Goal: Information Seeking & Learning: Learn about a topic

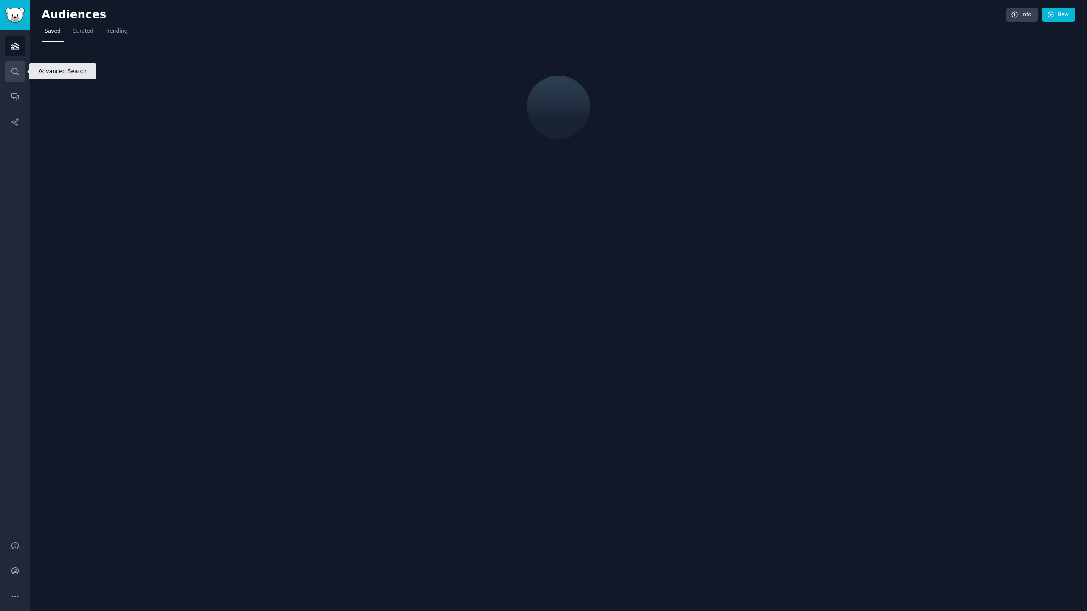
click at [15, 72] on icon "Sidebar" at bounding box center [15, 71] width 9 height 9
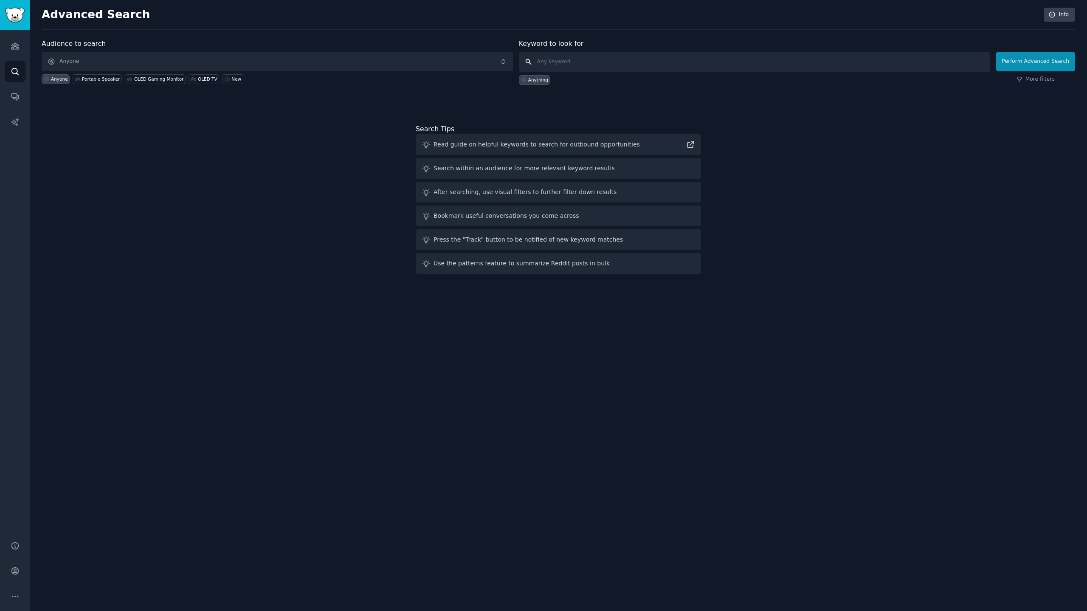
click at [582, 65] on input "text" at bounding box center [755, 62] width 472 height 20
type input "qned"
click button "Perform Advanced Search" at bounding box center [1036, 62] width 79 height 20
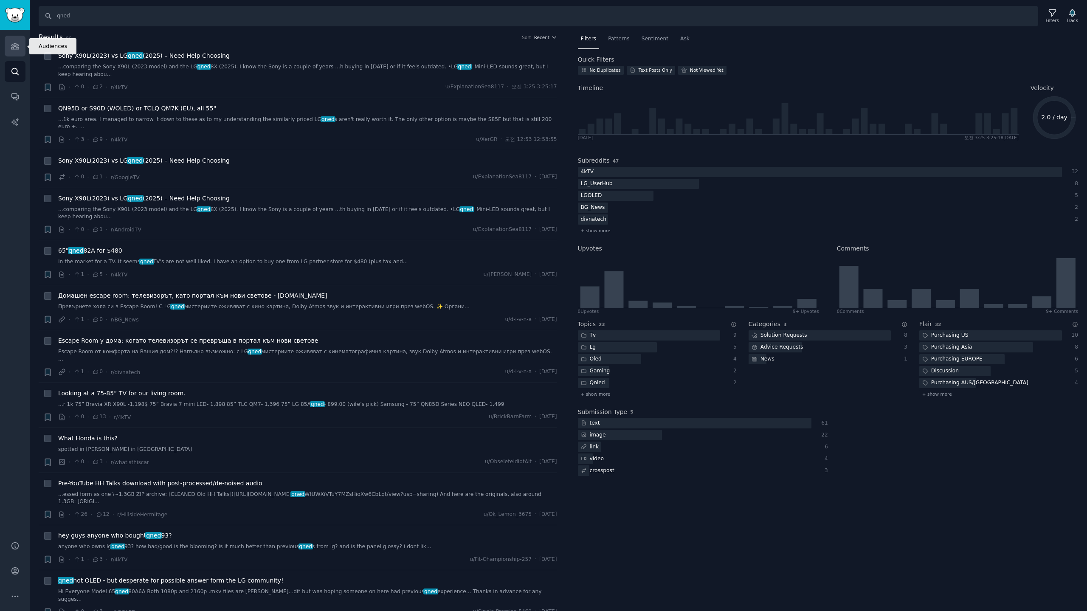
click at [5, 46] on link "Audiences" at bounding box center [15, 46] width 21 height 21
